Goal: Information Seeking & Learning: Check status

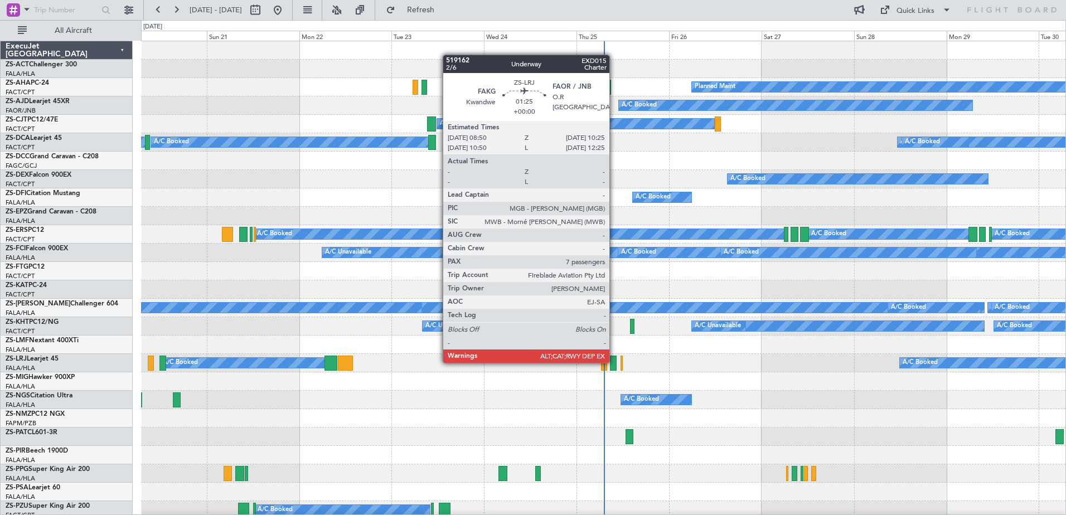
click at [614, 362] on div at bounding box center [613, 363] width 6 height 15
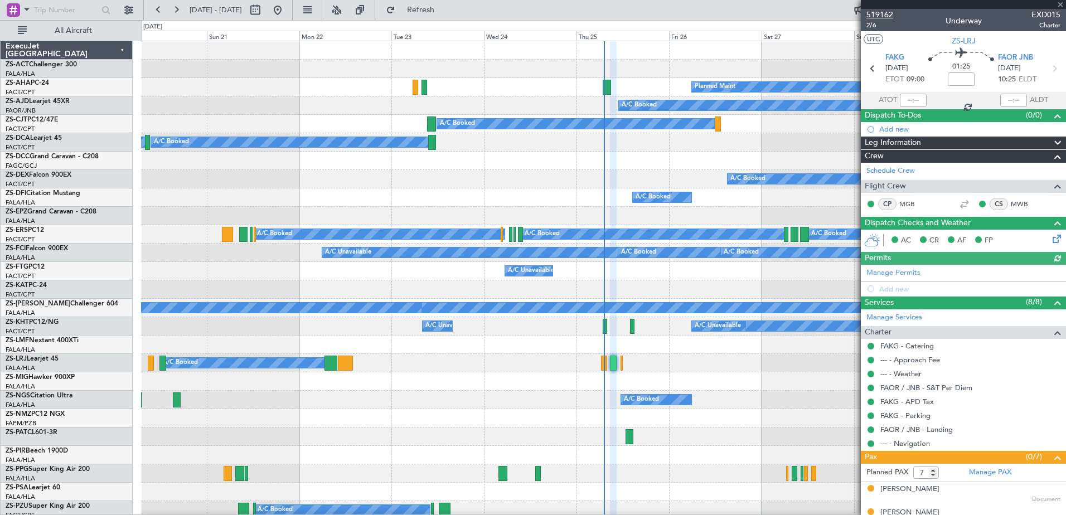
click at [887, 11] on span "519162" at bounding box center [879, 15] width 27 height 12
